Goal: Information Seeking & Learning: Learn about a topic

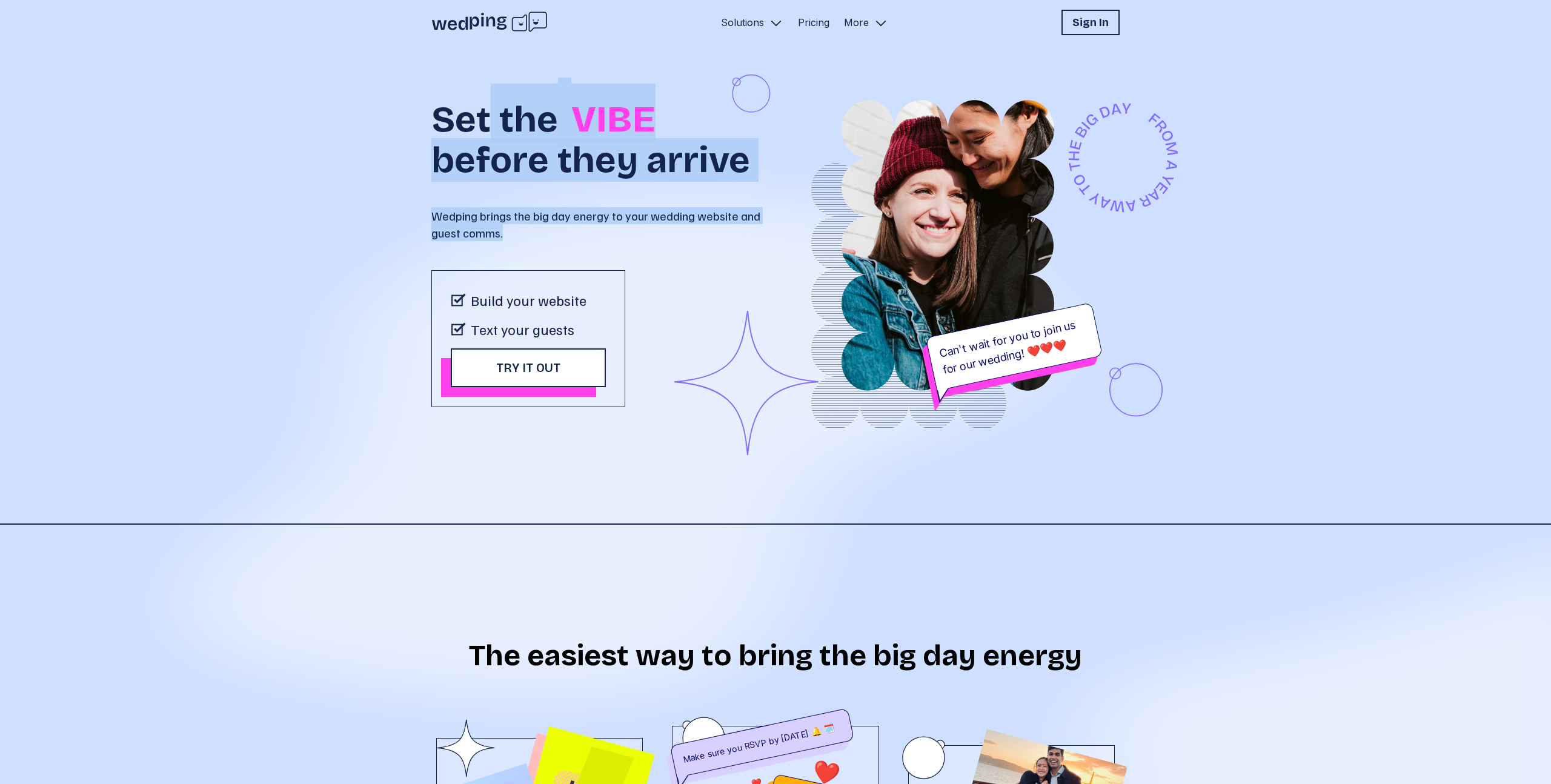
drag, startPoint x: 487, startPoint y: 120, endPoint x: 558, endPoint y: 243, distance: 142.0
click at [558, 243] on div "Set the VIBE before they arrive Wedping brings the big day energy to your weddi…" at bounding box center [604, 245] width 344 height 323
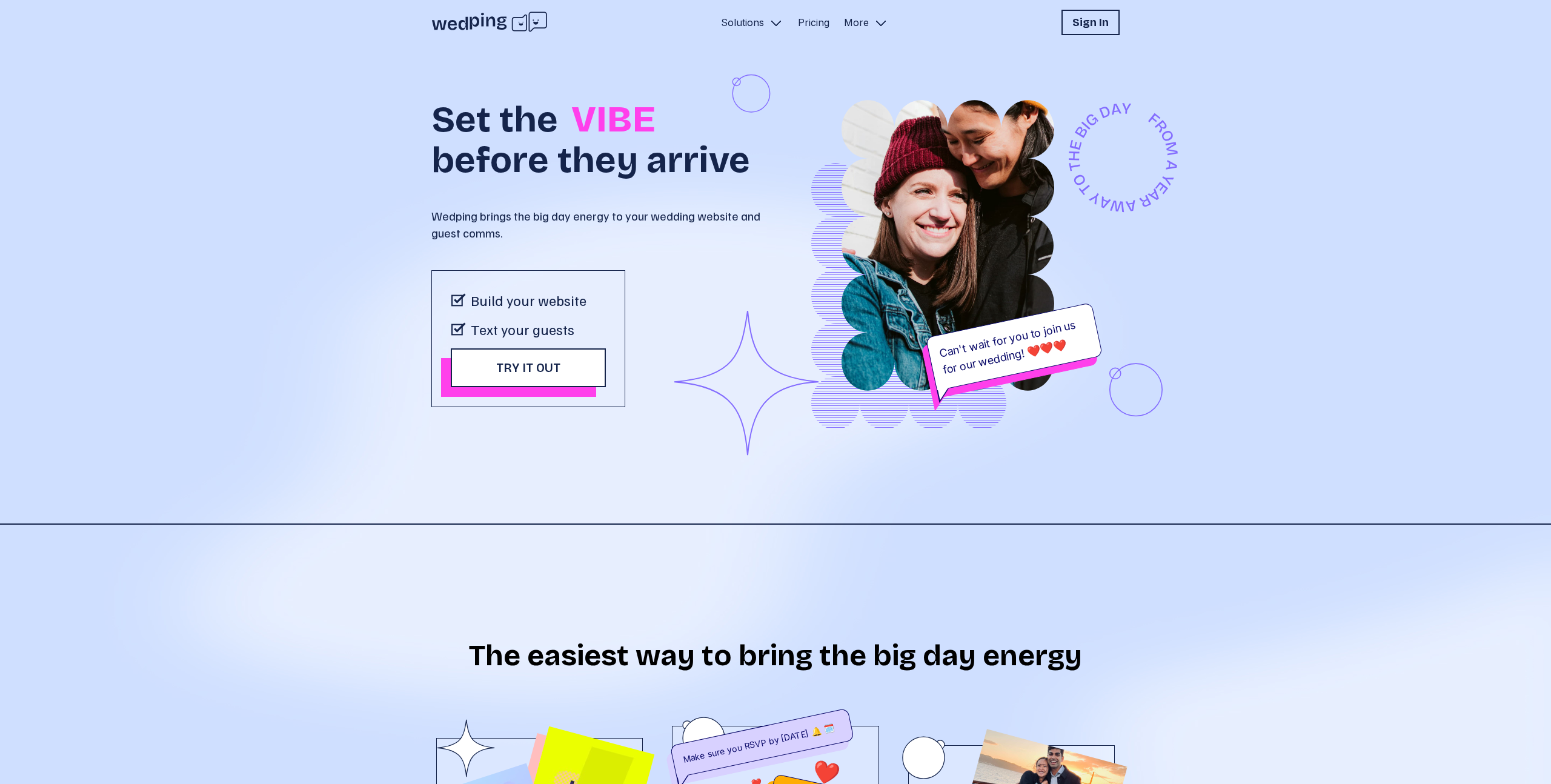
click at [751, 22] on p "Solutions" at bounding box center [743, 22] width 43 height 14
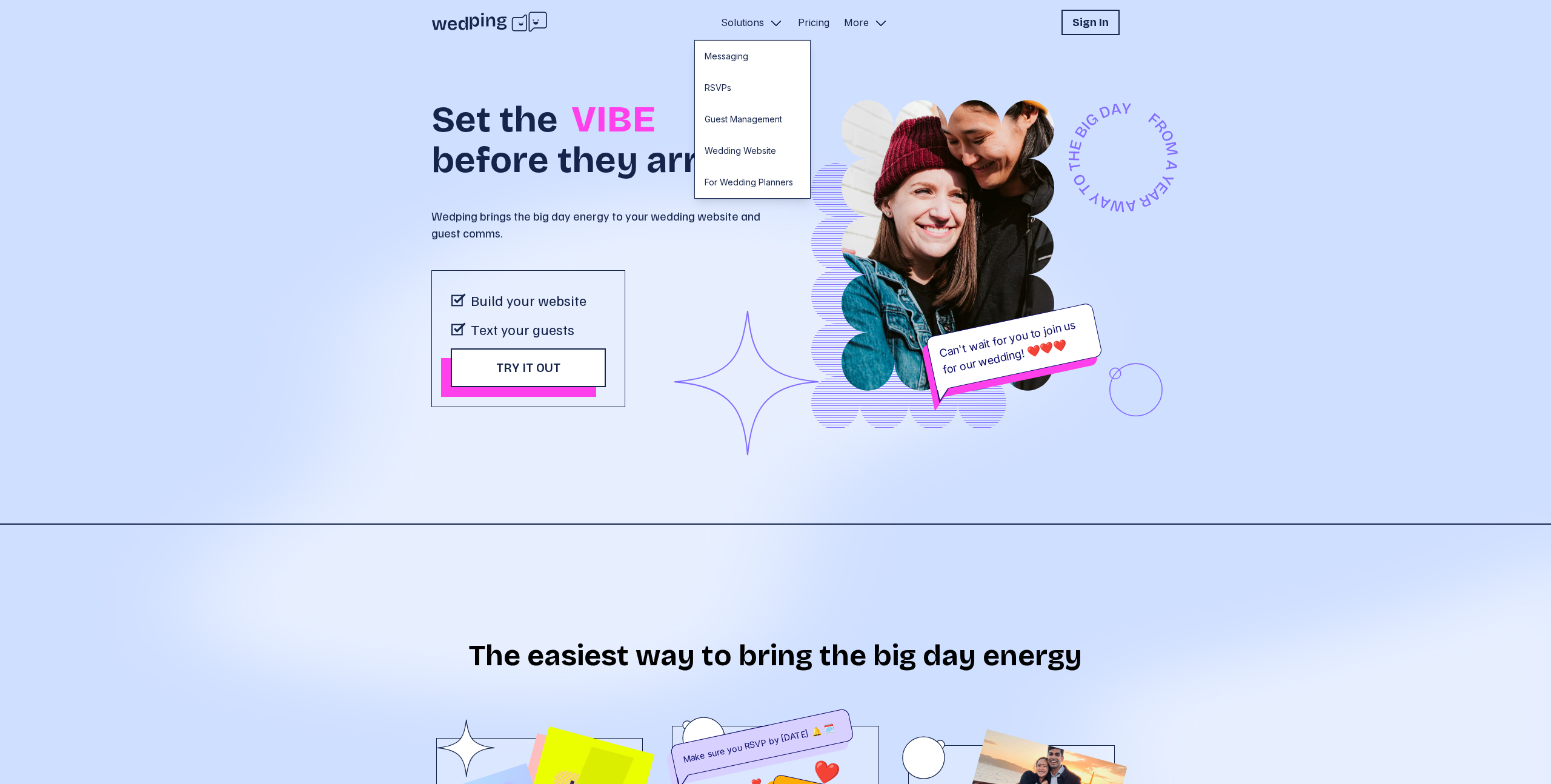
click at [815, 28] on link "Pricing" at bounding box center [814, 22] width 32 height 14
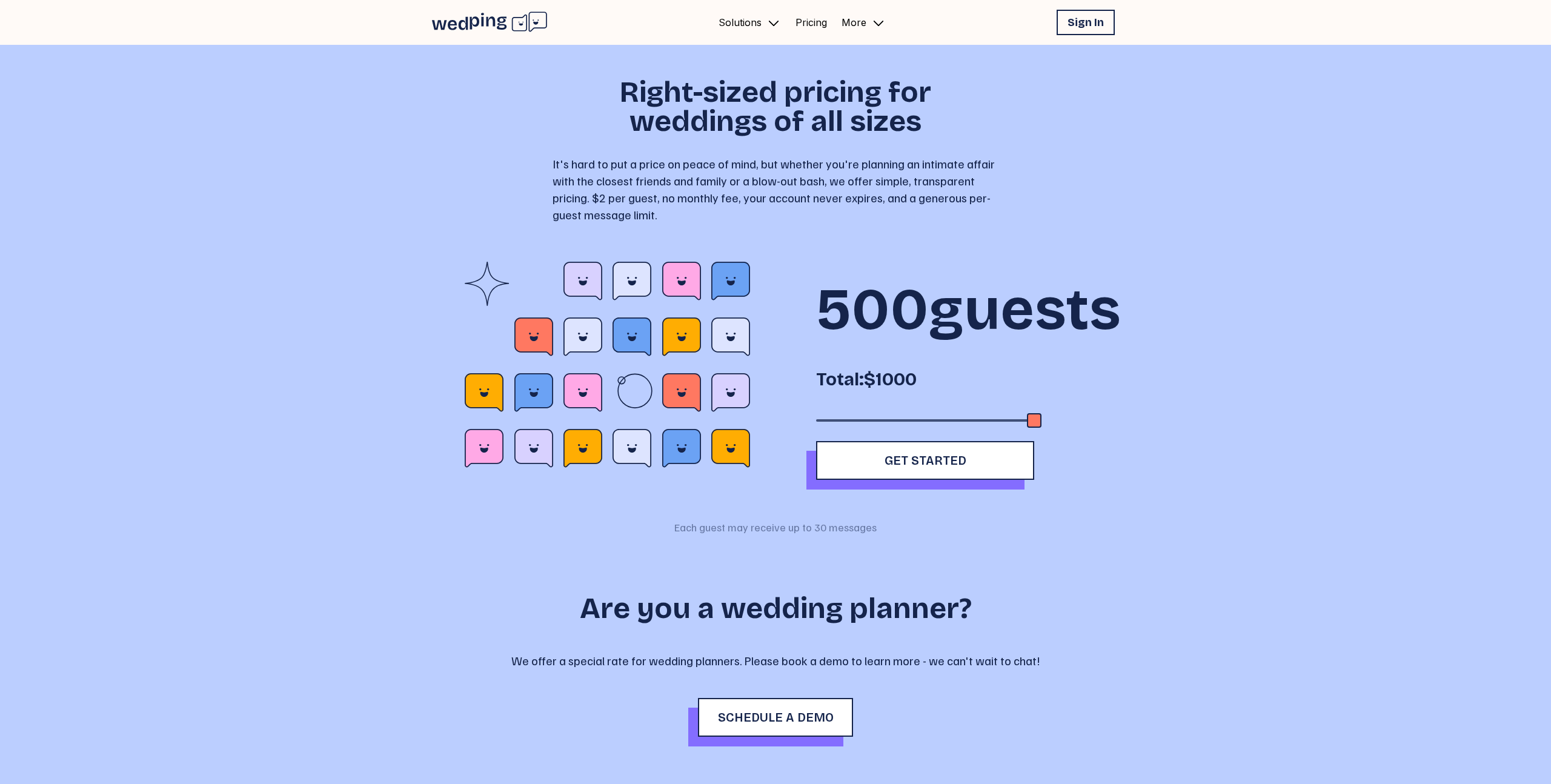
drag, startPoint x: 863, startPoint y: 479, endPoint x: 1066, endPoint y: 467, distance: 203.4
click at [1066, 467] on div "500 guests Total: $1000 Get Started" at bounding box center [926, 370] width 330 height 218
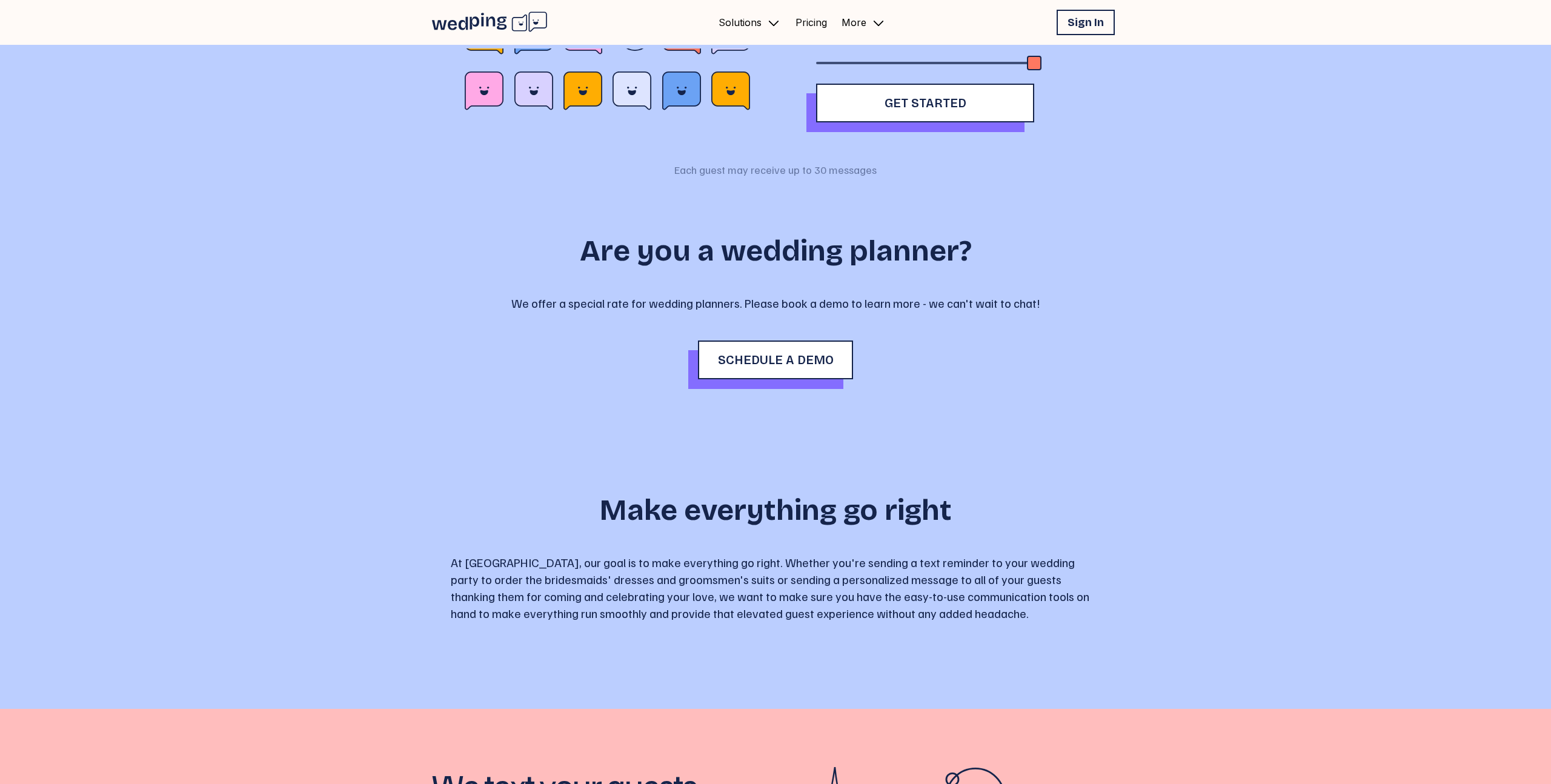
scroll to position [356, 0]
drag, startPoint x: 835, startPoint y: 273, endPoint x: 894, endPoint y: 362, distance: 106.8
click at [894, 362] on div "Are you a wedding planner? We offer a special rate for wedding planners. Please…" at bounding box center [775, 308] width 650 height 259
click at [894, 312] on p "We offer a special rate for wedding planners. Please book a demo to learn more …" at bounding box center [776, 304] width 529 height 17
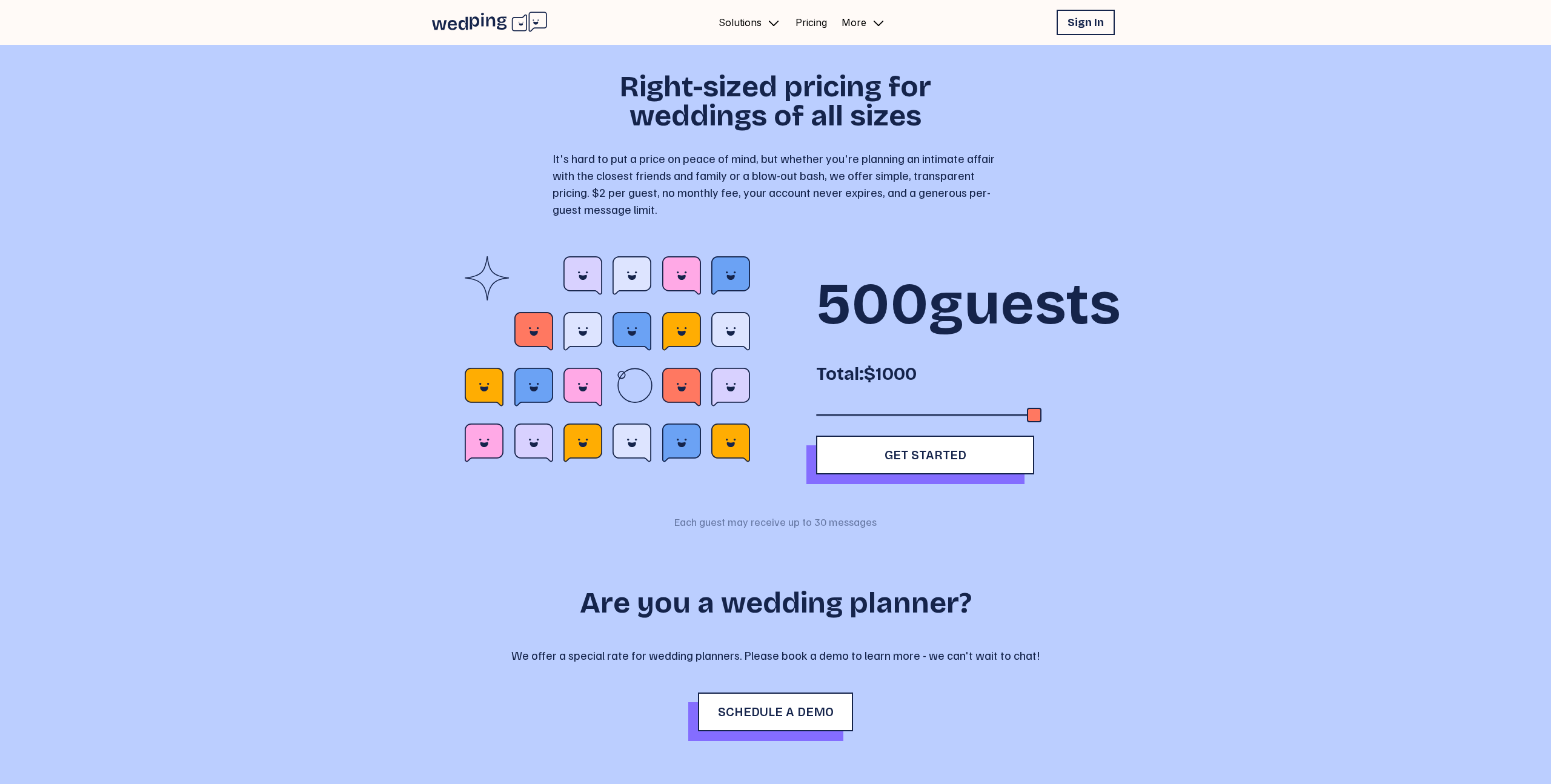
scroll to position [0, 0]
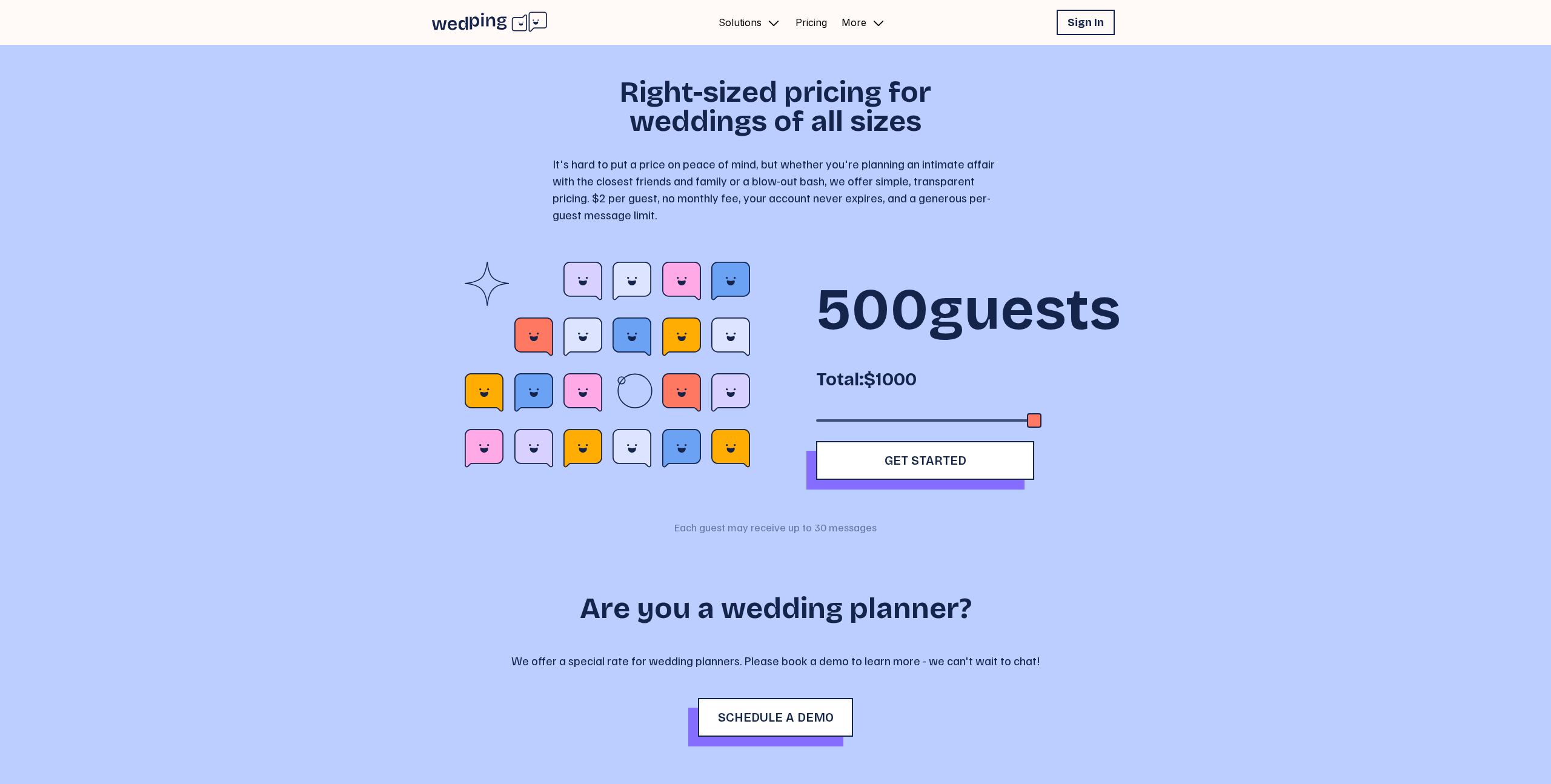
click at [863, 20] on p "More" at bounding box center [854, 22] width 24 height 14
click at [862, 65] on link "Destination Series" at bounding box center [863, 56] width 115 height 32
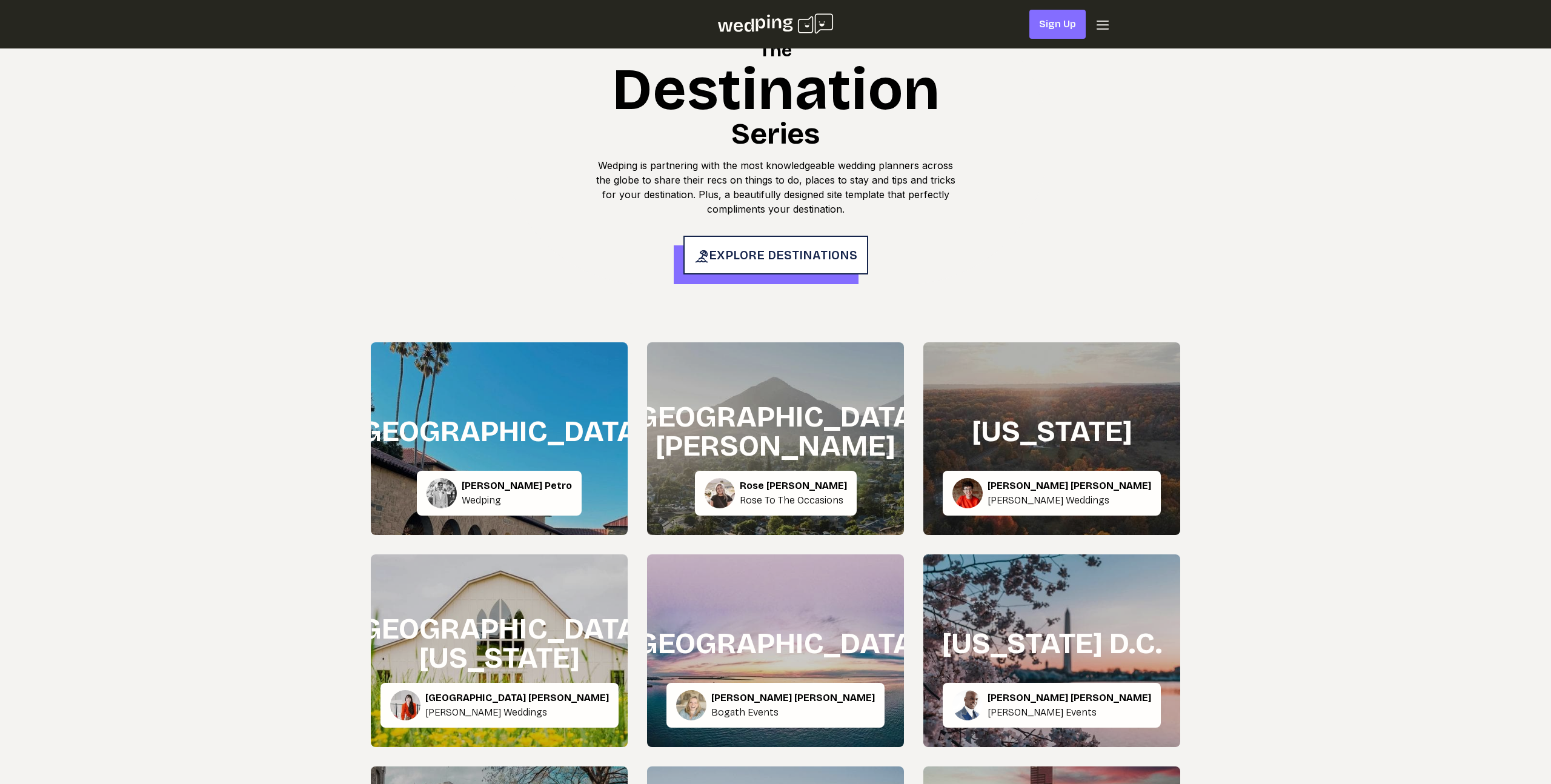
scroll to position [600, 0]
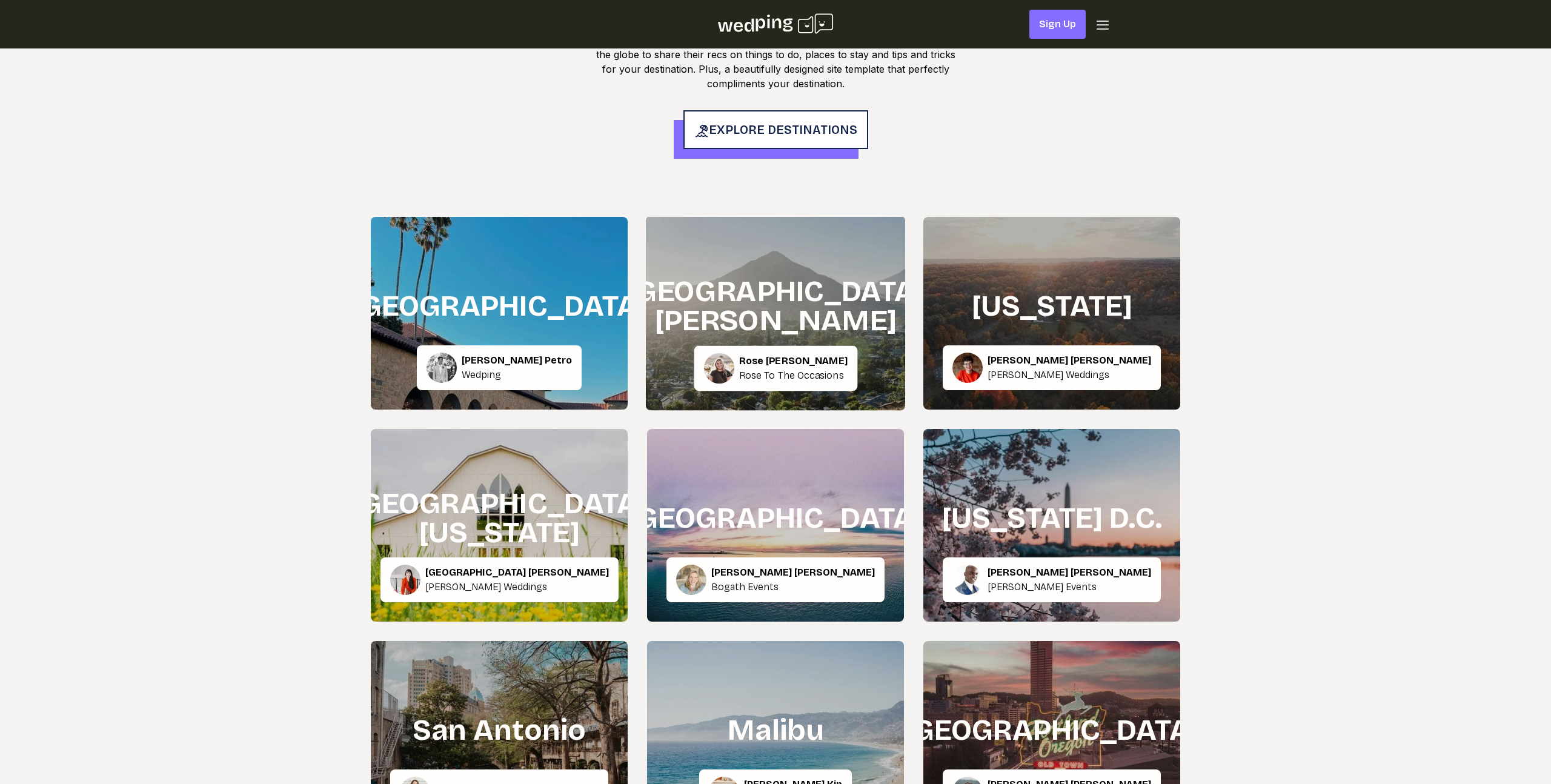
click at [794, 316] on div "[GEOGRAPHIC_DATA][PERSON_NAME]" at bounding box center [776, 306] width 297 height 58
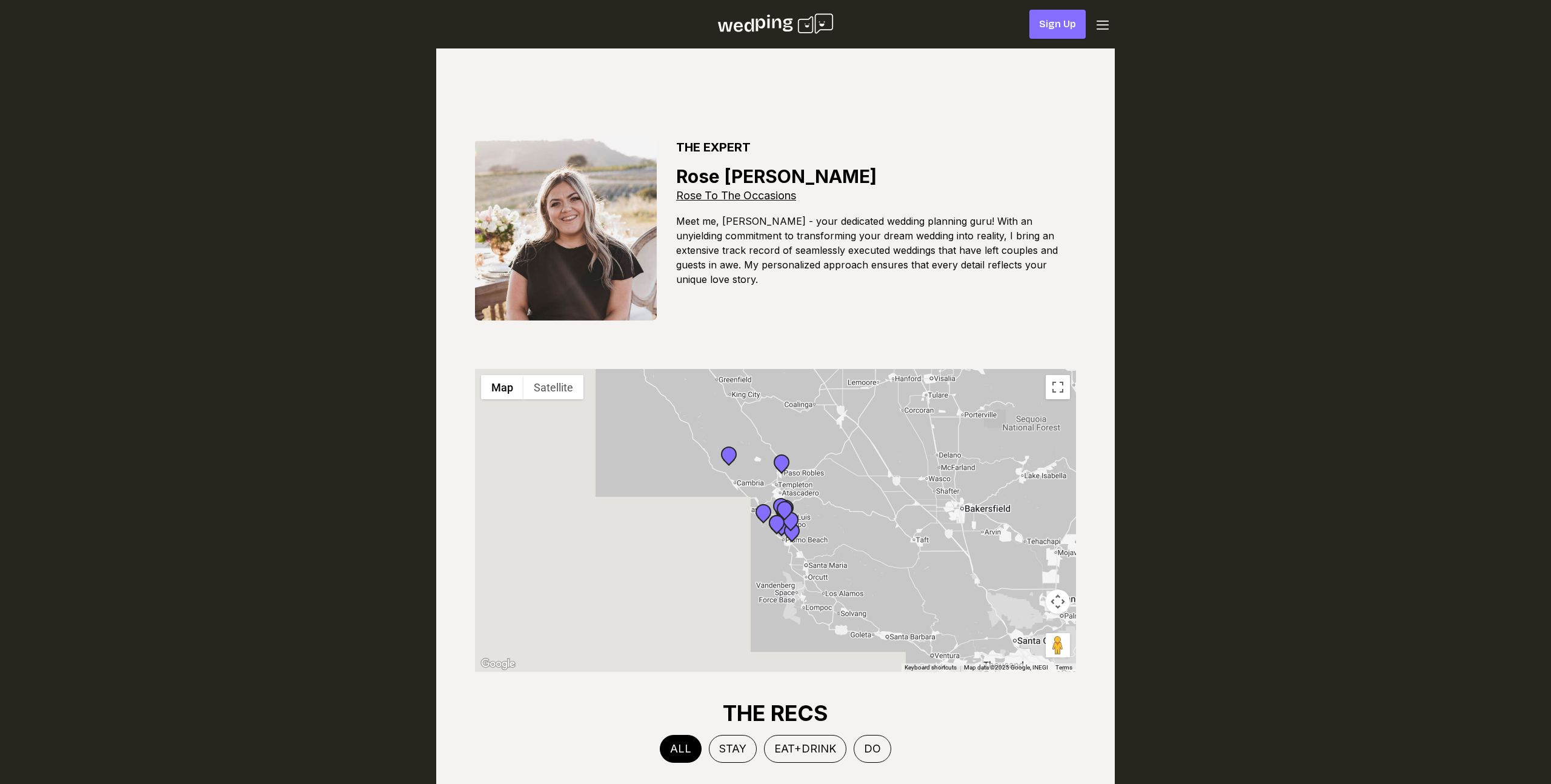
scroll to position [601, 0]
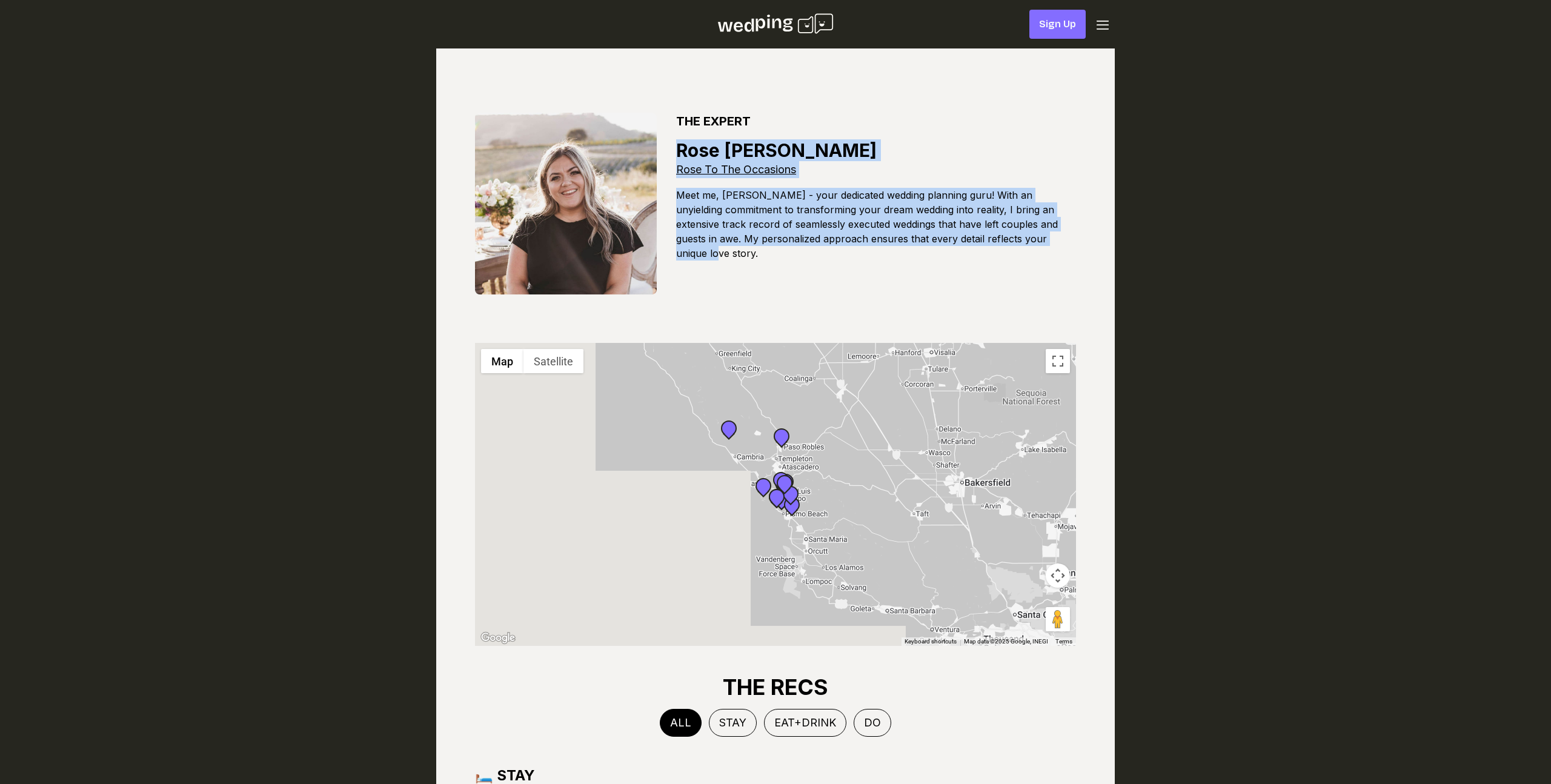
drag, startPoint x: 777, startPoint y: 120, endPoint x: 834, endPoint y: 254, distance: 145.6
click at [833, 253] on div "THE EXPERT [PERSON_NAME] [PERSON_NAME] To The Occasions Meet me, [PERSON_NAME] …" at bounding box center [776, 204] width 679 height 259
click at [834, 254] on div "THE EXPERT [PERSON_NAME] [PERSON_NAME] To The Occasions Meet me, [PERSON_NAME] …" at bounding box center [776, 204] width 679 height 259
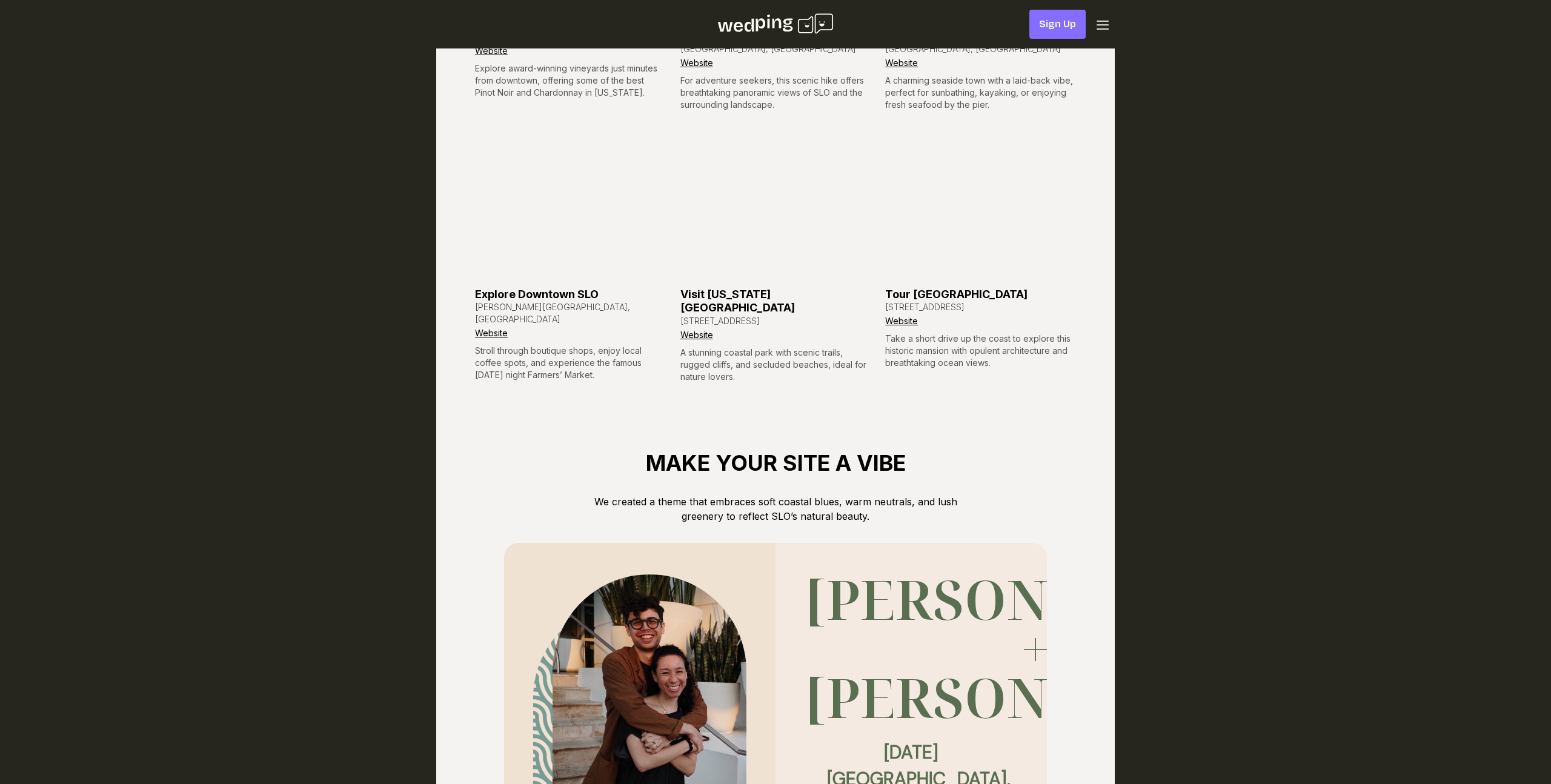
scroll to position [2745, 0]
